Goal: Check status

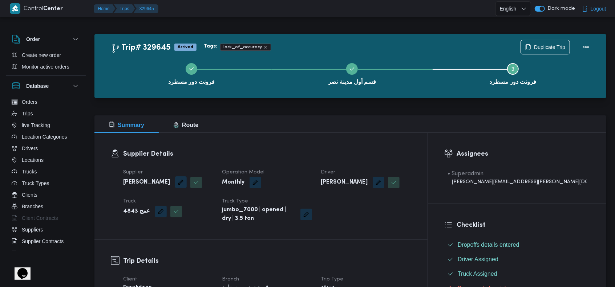
click at [187, 183] on button "button" at bounding box center [181, 182] width 12 height 12
click at [187, 185] on button "button" at bounding box center [181, 182] width 12 height 12
click at [284, 238] on div "Supplier Details Supplier شريف بدر عبد الحميد عبد المجيد بدر Operation Model Mo…" at bounding box center [260, 186] width 333 height 107
